Goal: Task Accomplishment & Management: Complete application form

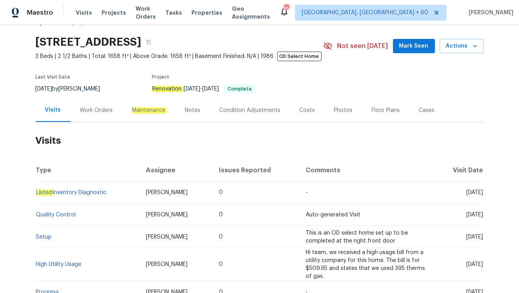
scroll to position [27, 0]
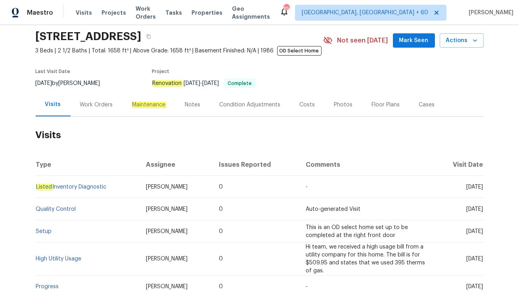
click at [102, 106] on div "Work Orders" at bounding box center [96, 105] width 33 height 8
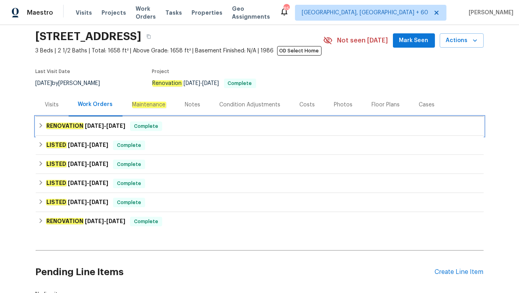
click at [108, 126] on span "8/20/25 - 8/20/25" at bounding box center [105, 126] width 40 height 6
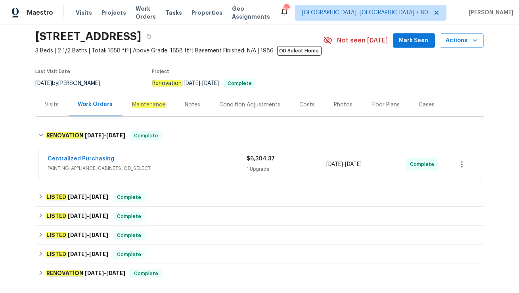
click at [118, 160] on div "Centralized Purchasing" at bounding box center [147, 160] width 199 height 10
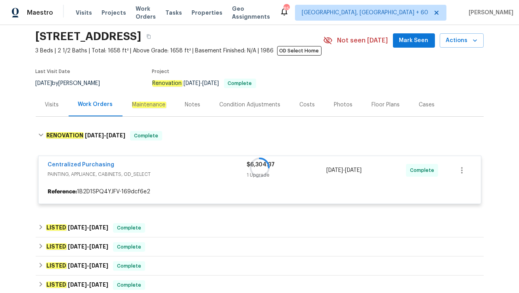
scroll to position [64, 0]
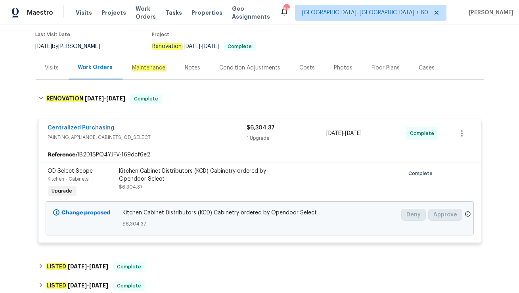
click at [52, 69] on div "Visits" at bounding box center [52, 68] width 14 height 8
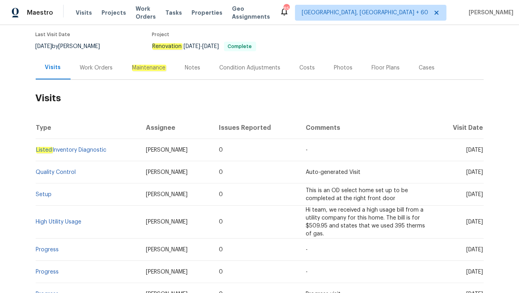
click at [90, 67] on div "Work Orders" at bounding box center [96, 68] width 33 height 8
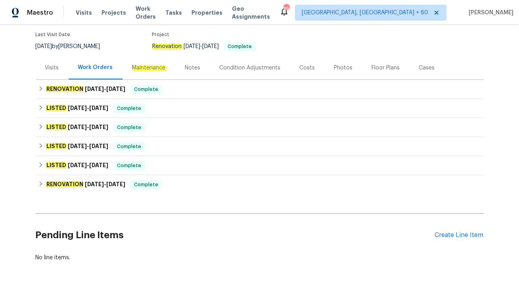
click at [426, 73] on div "Cases" at bounding box center [427, 67] width 35 height 23
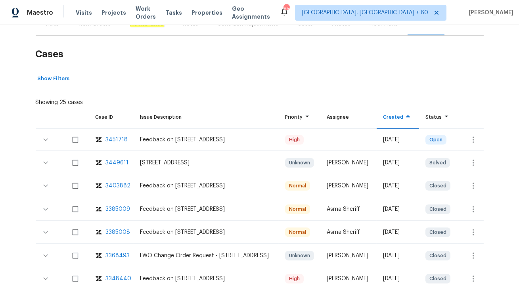
scroll to position [109, 0]
click at [473, 140] on icon "button" at bounding box center [474, 139] width 10 height 10
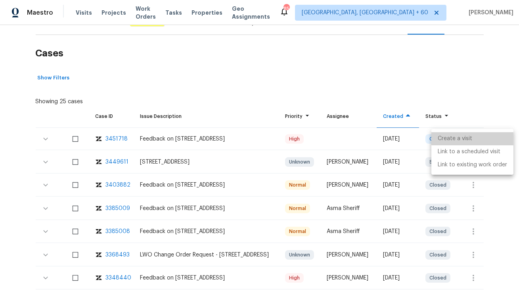
click at [474, 138] on li "Create a visit" at bounding box center [473, 138] width 82 height 13
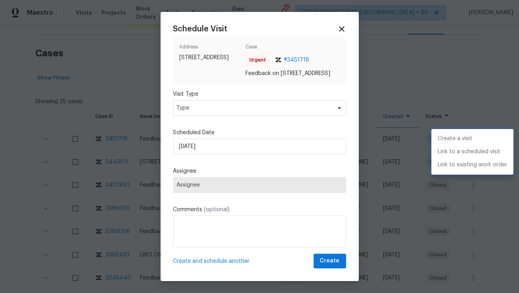
click at [249, 121] on div at bounding box center [259, 146] width 519 height 293
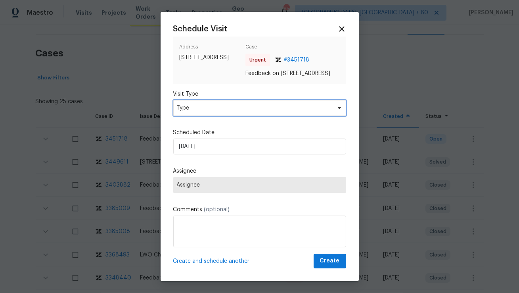
click at [249, 116] on span "Type" at bounding box center [259, 108] width 173 height 16
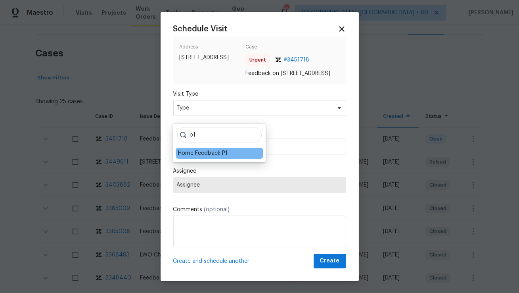
type input "p1"
click at [219, 154] on div "Home Feedback P1" at bounding box center [203, 153] width 50 height 8
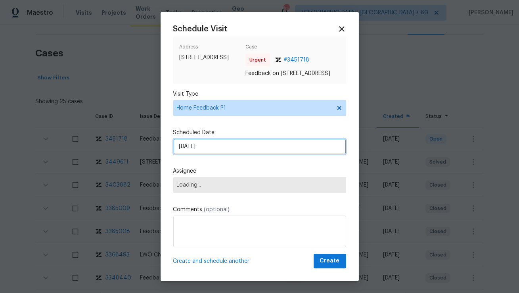
click at [219, 154] on input "29/08/2025" at bounding box center [259, 146] width 173 height 16
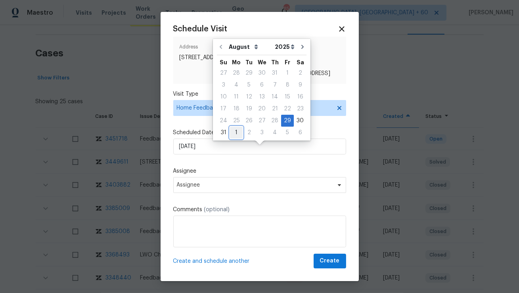
click at [235, 133] on div "1" at bounding box center [236, 132] width 13 height 11
type input "01/09/2025"
select select "8"
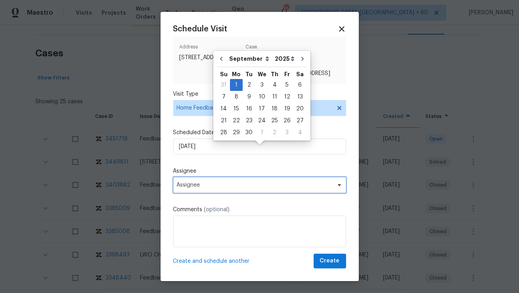
click at [202, 188] on span "Assignee" at bounding box center [255, 185] width 156 height 6
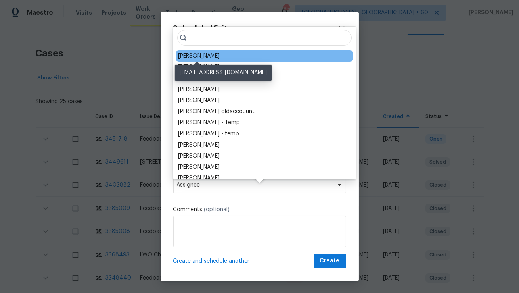
click at [192, 55] on div "Wayne Putnam" at bounding box center [199, 56] width 42 height 8
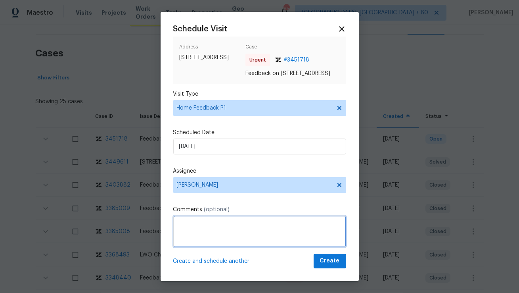
click at [195, 240] on textarea at bounding box center [259, 231] width 173 height 32
paste textarea "keypad located at the front door"
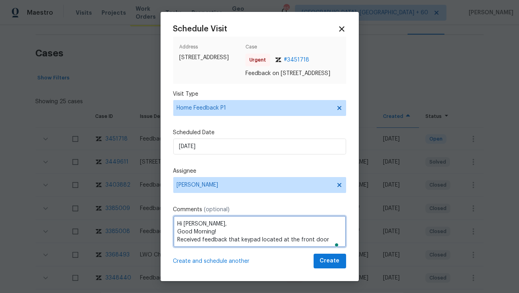
click at [261, 247] on textarea "Hi Wayne, Good Morning! Received feedback that keypad located at the front door" at bounding box center [259, 231] width 173 height 32
click at [302, 246] on textarea "Hi Wayne, Good Morning! Received feedback that keypad is not located at the fro…" at bounding box center [259, 231] width 173 height 32
click at [344, 246] on textarea "Hi Wayne, Good Morning! Received feedback that the keypad is not located at the…" at bounding box center [259, 231] width 173 height 32
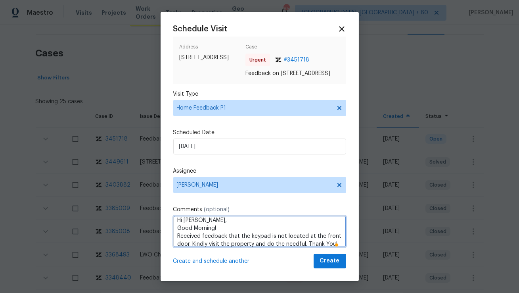
type textarea "Hi Wayne, Good Morning! Received feedback that the keypad is not located at the…"
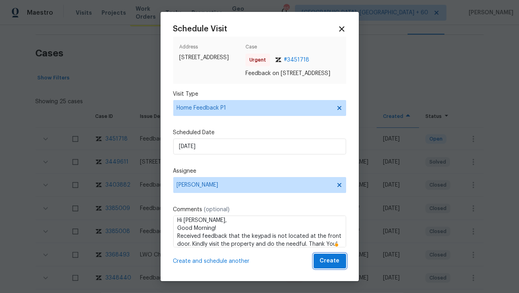
click at [340, 268] on button "Create" at bounding box center [330, 261] width 33 height 15
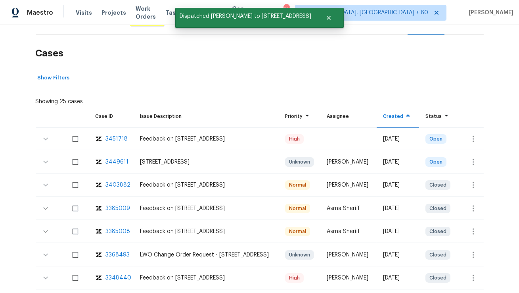
scroll to position [0, 0]
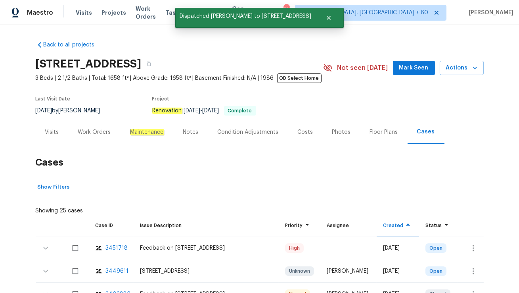
click at [55, 129] on div "Visits" at bounding box center [52, 132] width 14 height 8
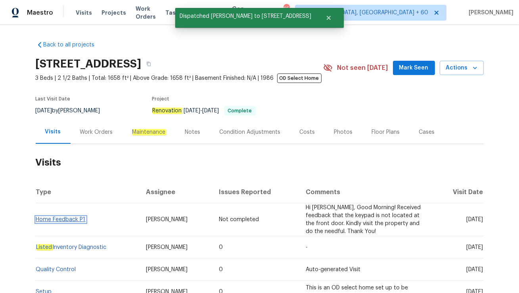
click at [52, 219] on link "Home Feedback P1" at bounding box center [61, 220] width 50 height 6
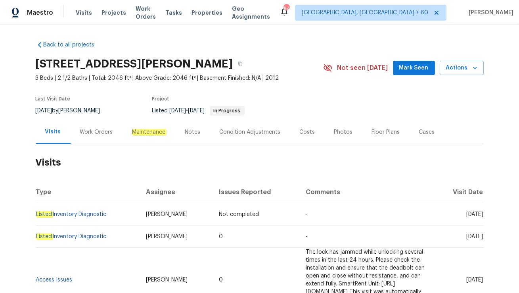
click at [95, 129] on div "Work Orders" at bounding box center [96, 132] width 33 height 8
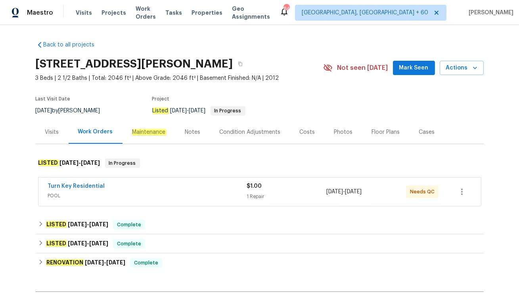
click at [116, 190] on div "Turn Key Residential" at bounding box center [147, 187] width 199 height 10
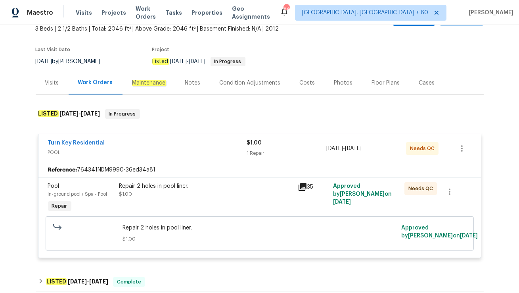
scroll to position [29, 0]
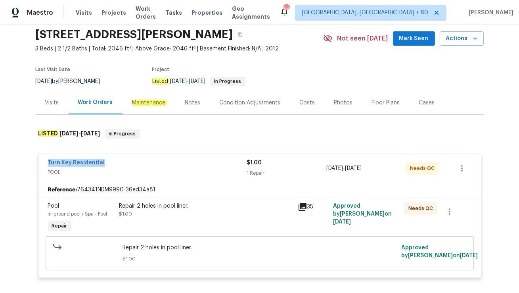
drag, startPoint x: 45, startPoint y: 160, endPoint x: 117, endPoint y: 159, distance: 72.2
click at [117, 159] on div "Turn Key Residential POOL $1.00 1 Repair 7/25/2025 - 7/30/2025 Needs QC" at bounding box center [259, 168] width 443 height 29
copy link "Turn Key Residential"
click at [62, 161] on link "Turn Key Residential" at bounding box center [76, 163] width 57 height 6
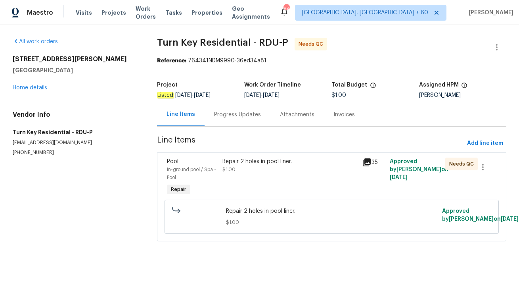
click at [227, 115] on div "Progress Updates" at bounding box center [237, 115] width 47 height 8
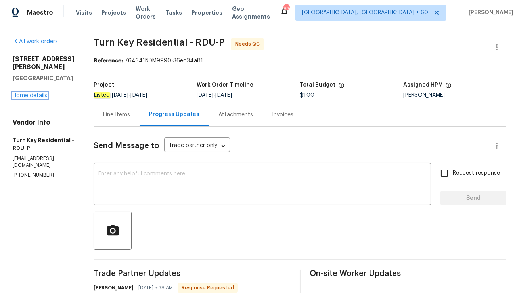
click at [29, 93] on link "Home details" at bounding box center [30, 96] width 35 height 6
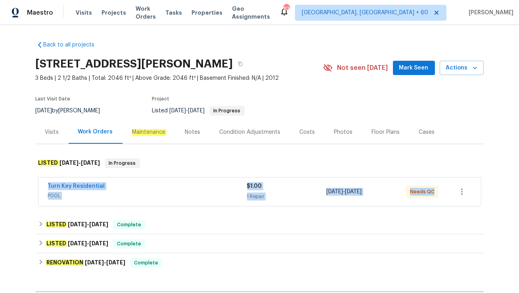
drag, startPoint x: 46, startPoint y: 184, endPoint x: 436, endPoint y: 193, distance: 390.2
click at [436, 193] on div "Turn Key Residential POOL $1.00 1 Repair 7/25/2025 - 7/30/2025 Needs QC" at bounding box center [259, 191] width 443 height 29
copy div "Turn Key Residential POOL $1.00 1 Repair 7/25/2025 - 7/30/2025 Needs QC"
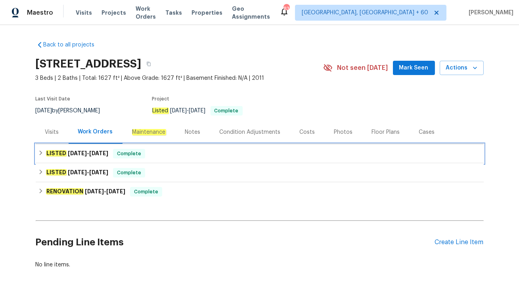
click at [153, 159] on div "LISTED 8/12/25 - 8/19/25 Complete" at bounding box center [260, 153] width 448 height 19
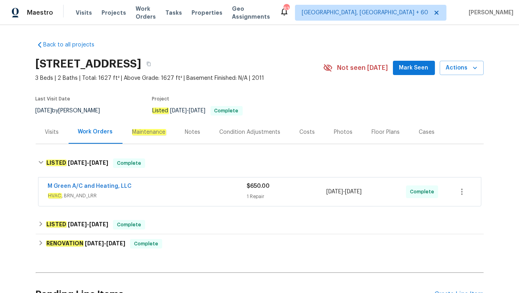
click at [148, 189] on div "M Green A/C and Heating, LLC" at bounding box center [147, 187] width 199 height 10
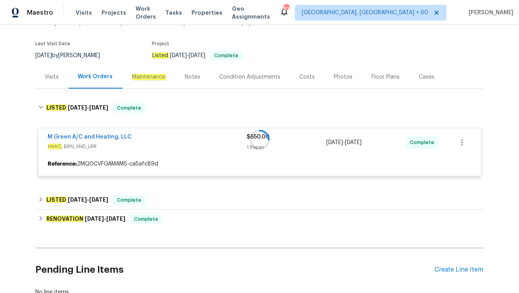
scroll to position [58, 0]
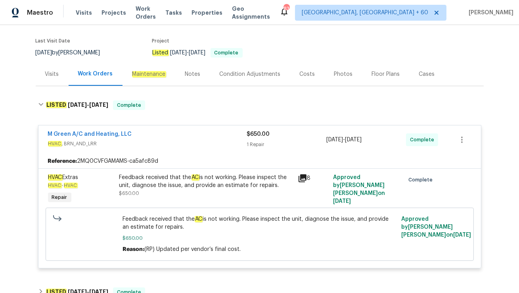
click at [57, 79] on div "Visits" at bounding box center [52, 73] width 33 height 23
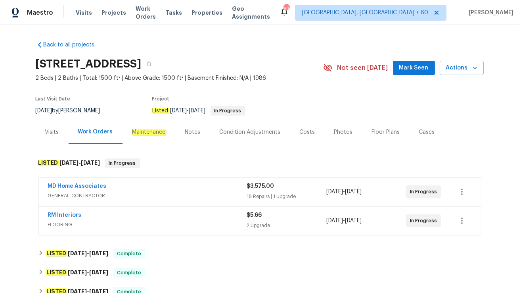
scroll to position [38, 0]
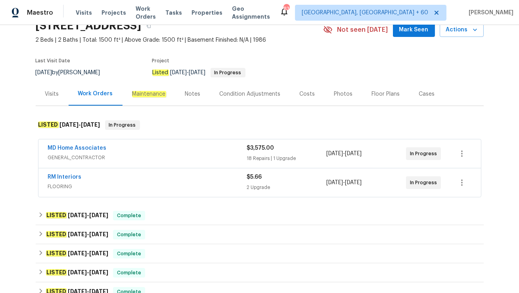
click at [131, 184] on span "FLOORING" at bounding box center [147, 187] width 199 height 8
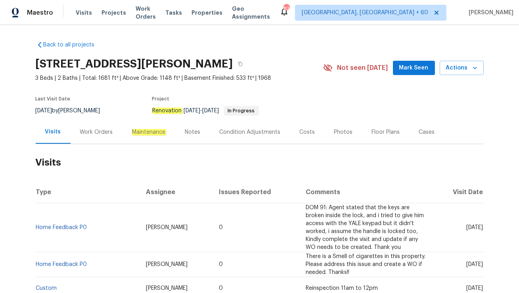
click at [102, 128] on div "Work Orders" at bounding box center [96, 132] width 33 height 8
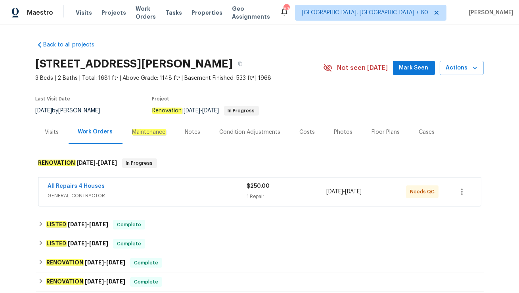
click at [127, 192] on span "GENERAL_CONTRACTOR" at bounding box center [147, 196] width 199 height 8
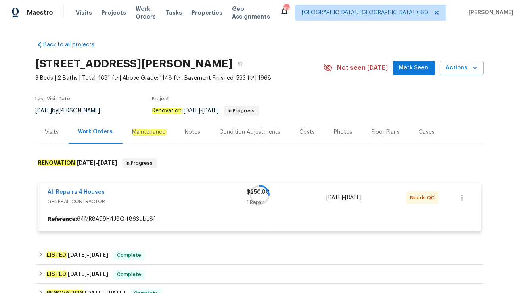
scroll to position [48, 0]
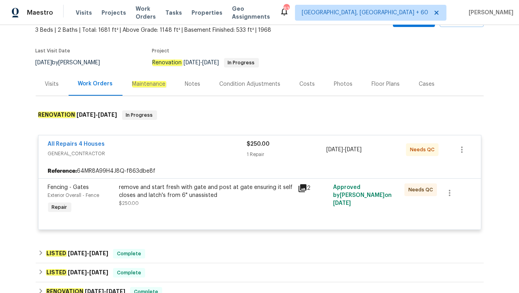
click at [58, 89] on div "Visits" at bounding box center [52, 83] width 33 height 23
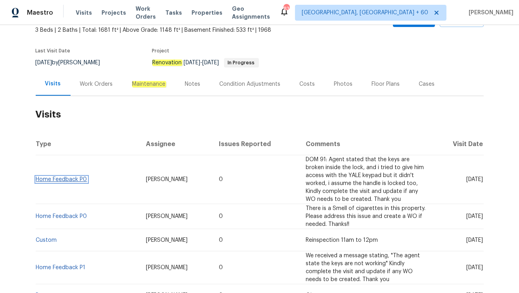
click at [67, 178] on link "Home Feedback P0" at bounding box center [61, 180] width 51 height 6
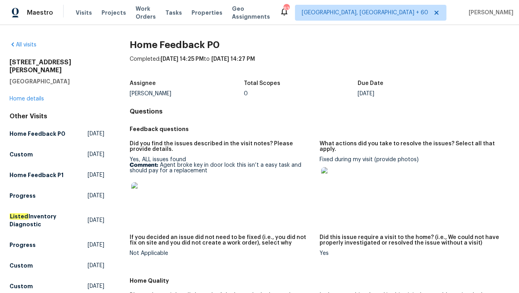
click at [339, 176] on img at bounding box center [333, 179] width 25 height 25
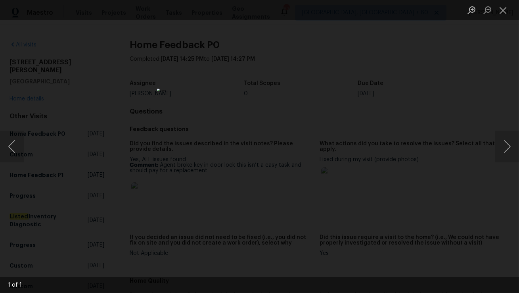
click at [414, 115] on div "Lightbox" at bounding box center [259, 146] width 519 height 293
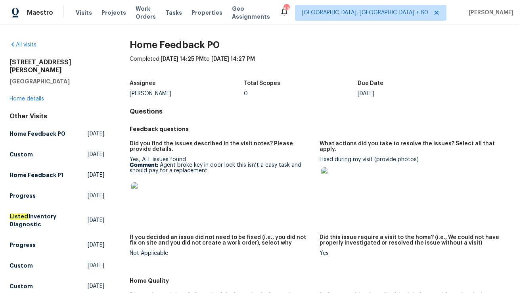
click at [146, 192] on img at bounding box center [143, 194] width 25 height 25
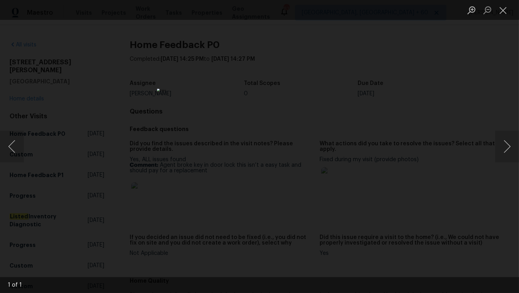
click at [368, 167] on div "Lightbox" at bounding box center [259, 146] width 519 height 293
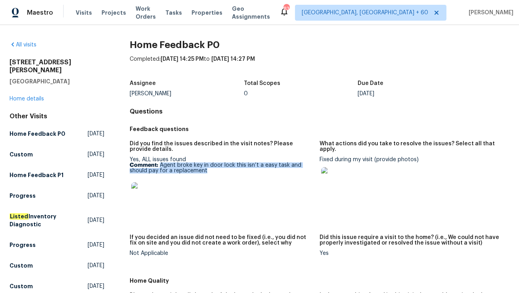
drag, startPoint x: 160, startPoint y: 165, endPoint x: 223, endPoint y: 170, distance: 63.7
click at [223, 170] on p "Comment: Agent broke key in door lock this isn’t a easy task and should pay for…" at bounding box center [222, 167] width 184 height 11
copy p "Agent broke key in door lock this isn’t a easy task and should pay for a replac…"
click at [328, 168] on img at bounding box center [333, 179] width 25 height 25
